Goal: Task Accomplishment & Management: Manage account settings

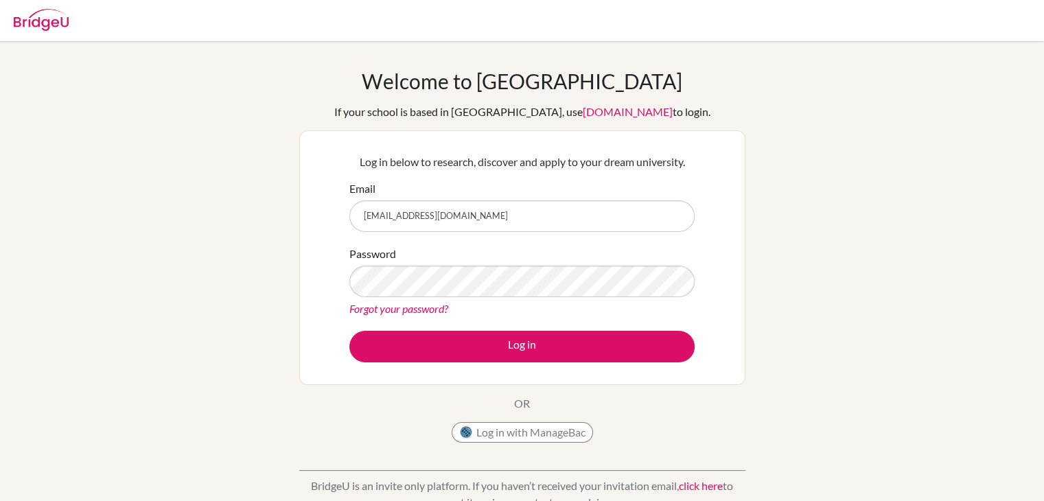
click at [349, 331] on button "Log in" at bounding box center [521, 347] width 345 height 32
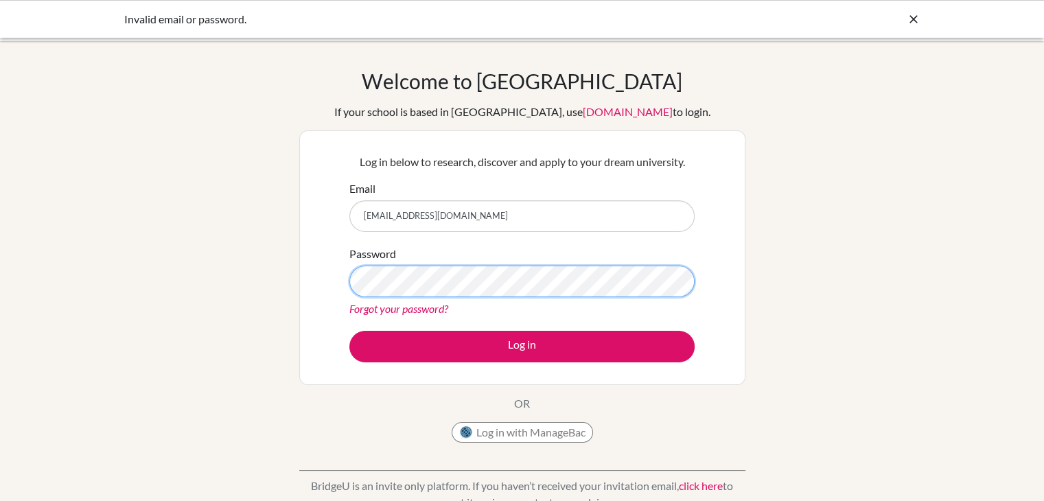
click at [349, 331] on button "Log in" at bounding box center [521, 347] width 345 height 32
